Goal: Task Accomplishment & Management: Use online tool/utility

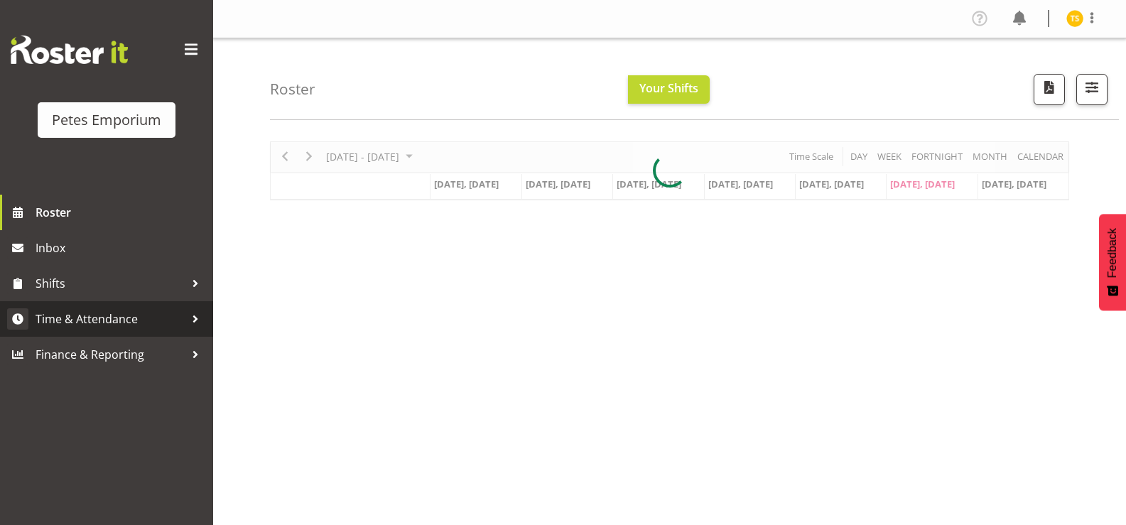
click at [85, 335] on link "Time & Attendance" at bounding box center [106, 319] width 213 height 36
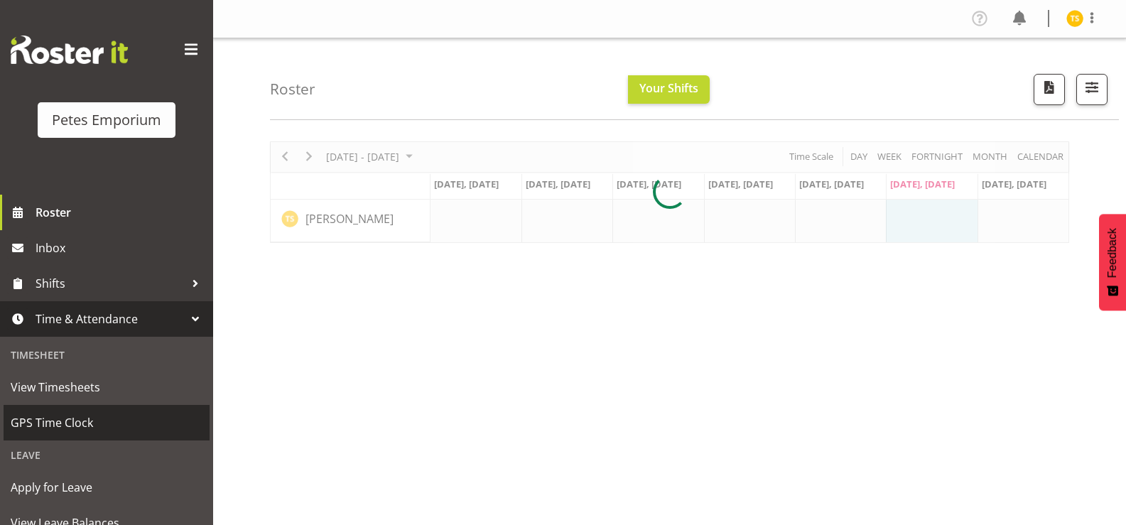
click at [89, 426] on span "GPS Time Clock" at bounding box center [107, 422] width 192 height 21
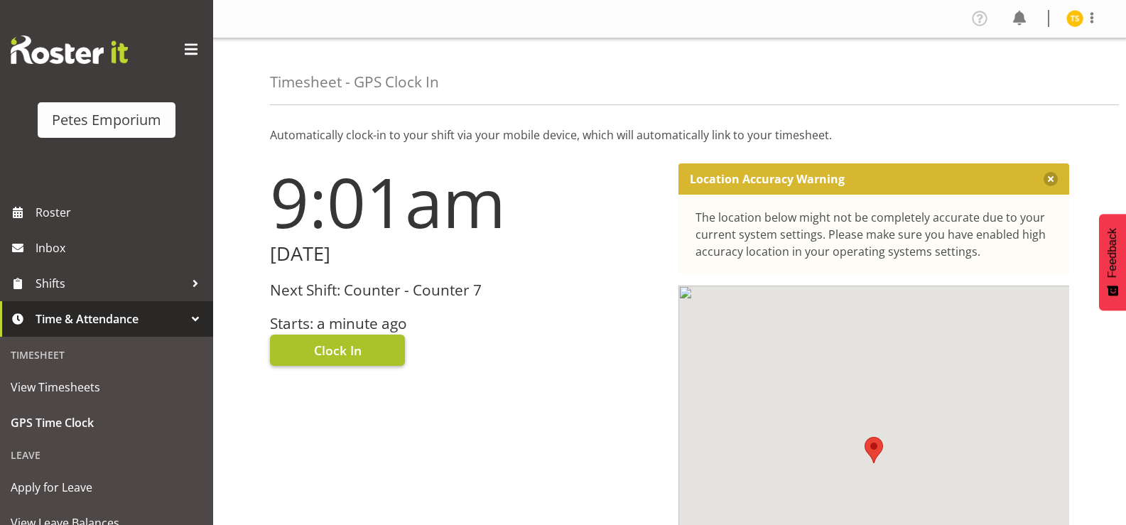
click at [303, 352] on button "Clock In" at bounding box center [337, 350] width 135 height 31
